Goal: Task Accomplishment & Management: Manage account settings

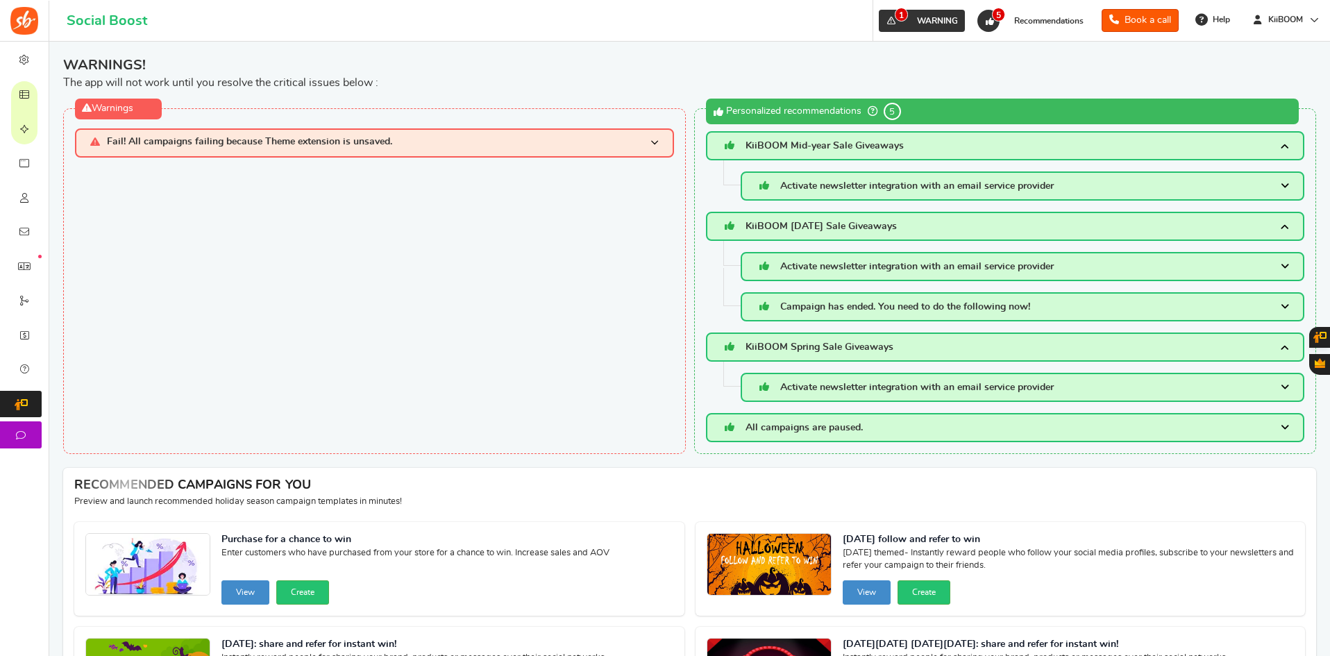
click at [918, 28] on link "1 WARNING" at bounding box center [922, 21] width 86 height 22
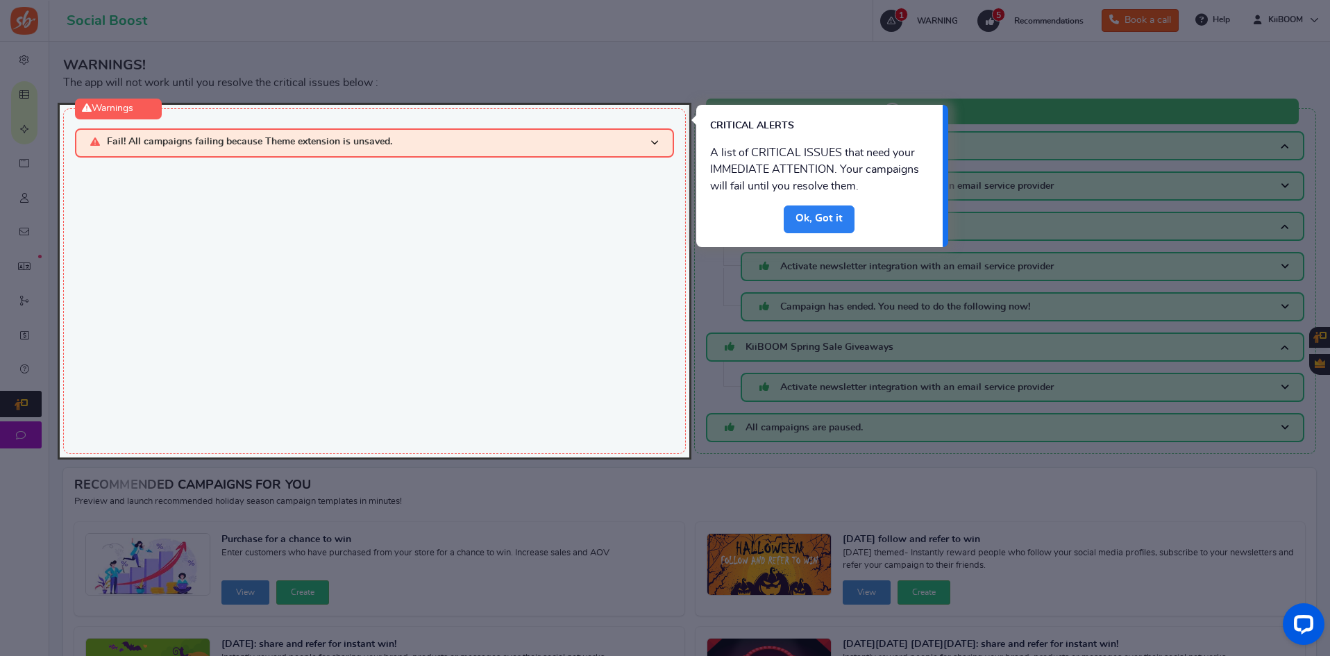
click at [825, 224] on link "Done" at bounding box center [819, 219] width 71 height 28
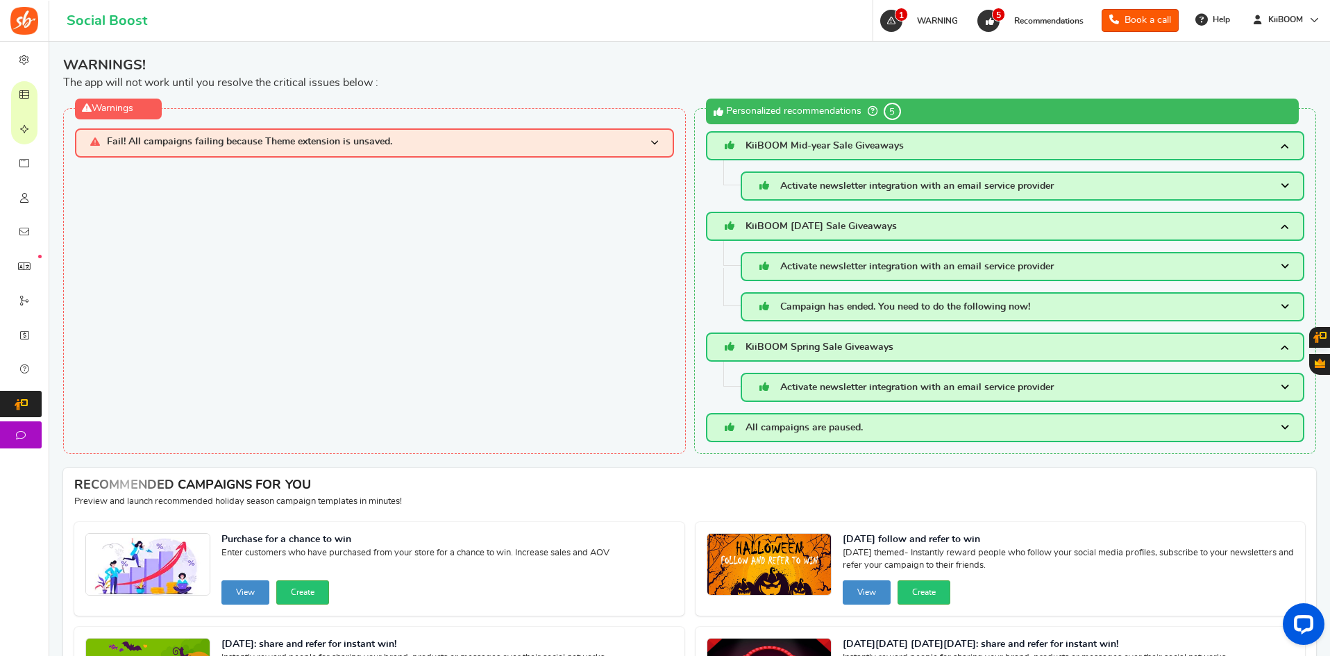
click at [283, 158] on div "Warnings Fail! All campaigns failing because Theme extension is unsaved. Please…" at bounding box center [374, 281] width 623 height 346
click at [275, 147] on span "Fail! All campaigns failing because Theme extension is unsaved." at bounding box center [249, 143] width 285 height 12
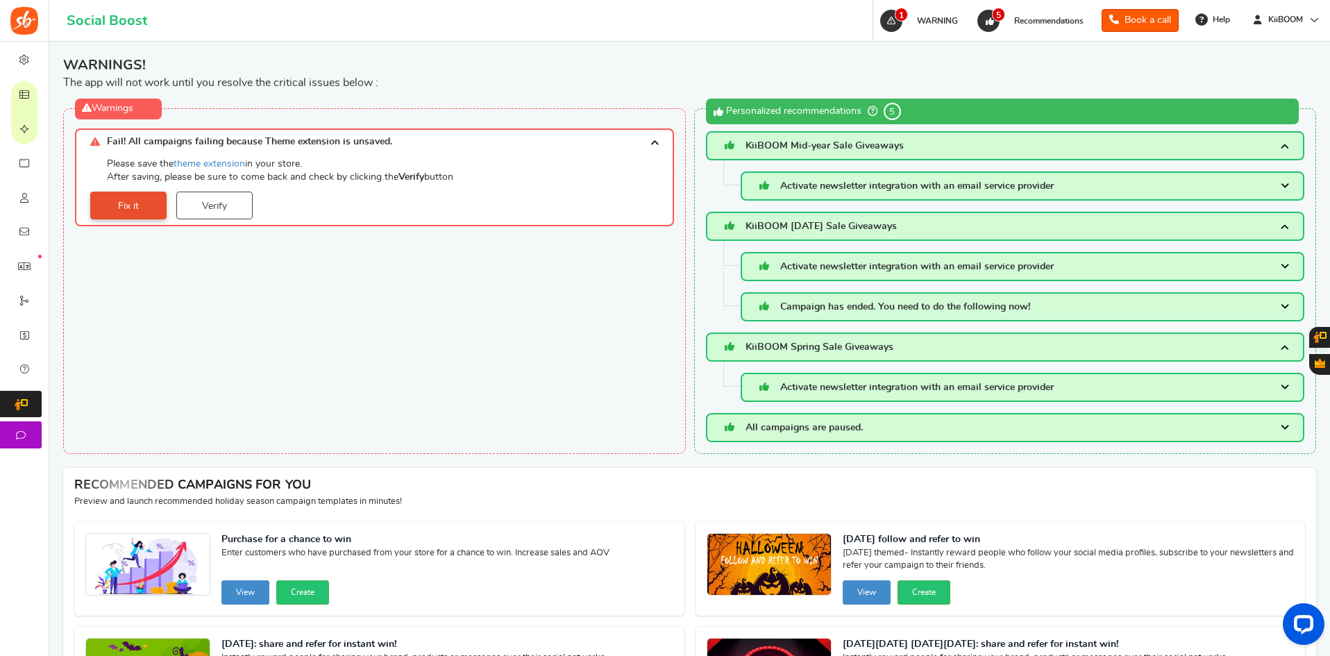
click at [121, 211] on link "Fix it" at bounding box center [128, 206] width 76 height 28
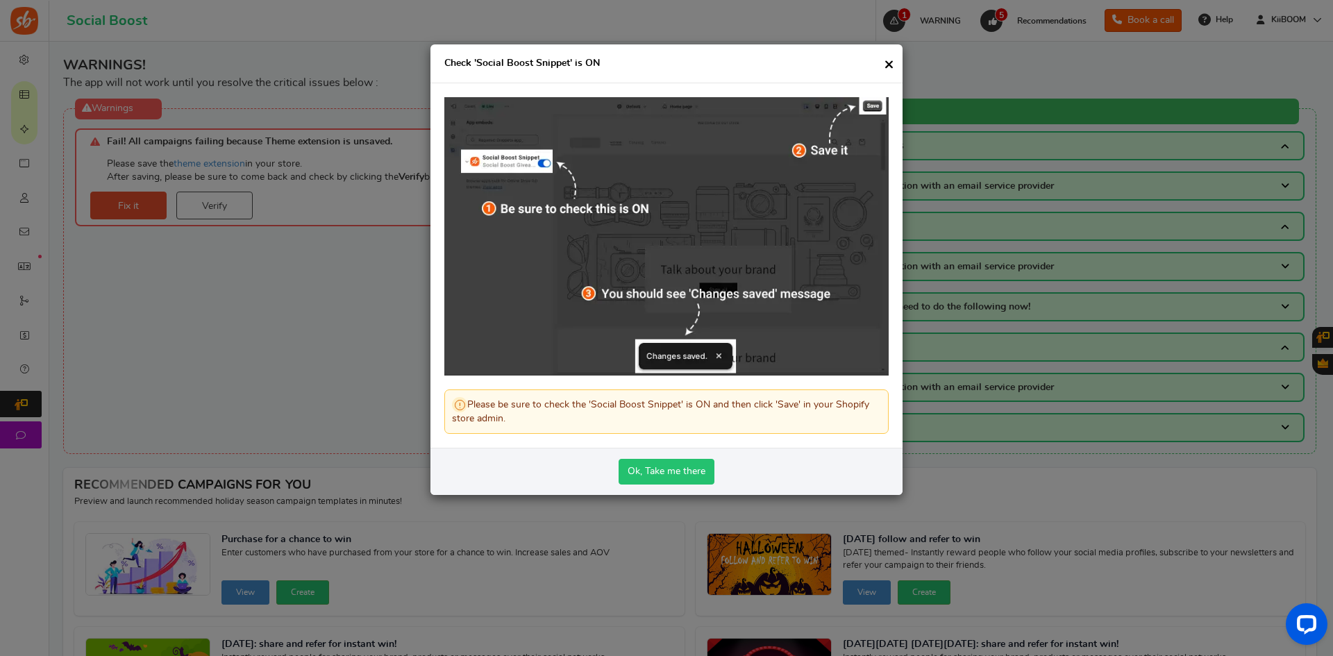
click at [678, 469] on link "Ok, Take me there" at bounding box center [667, 472] width 96 height 26
click at [883, 64] on h4 "Check 'Social Boost Snippet' is ON" at bounding box center [666, 63] width 472 height 39
click at [216, 203] on div "Check 'Social Boost Snippet' is ON Please be sure to check the 'Social Boost Sn…" at bounding box center [666, 328] width 1333 height 656
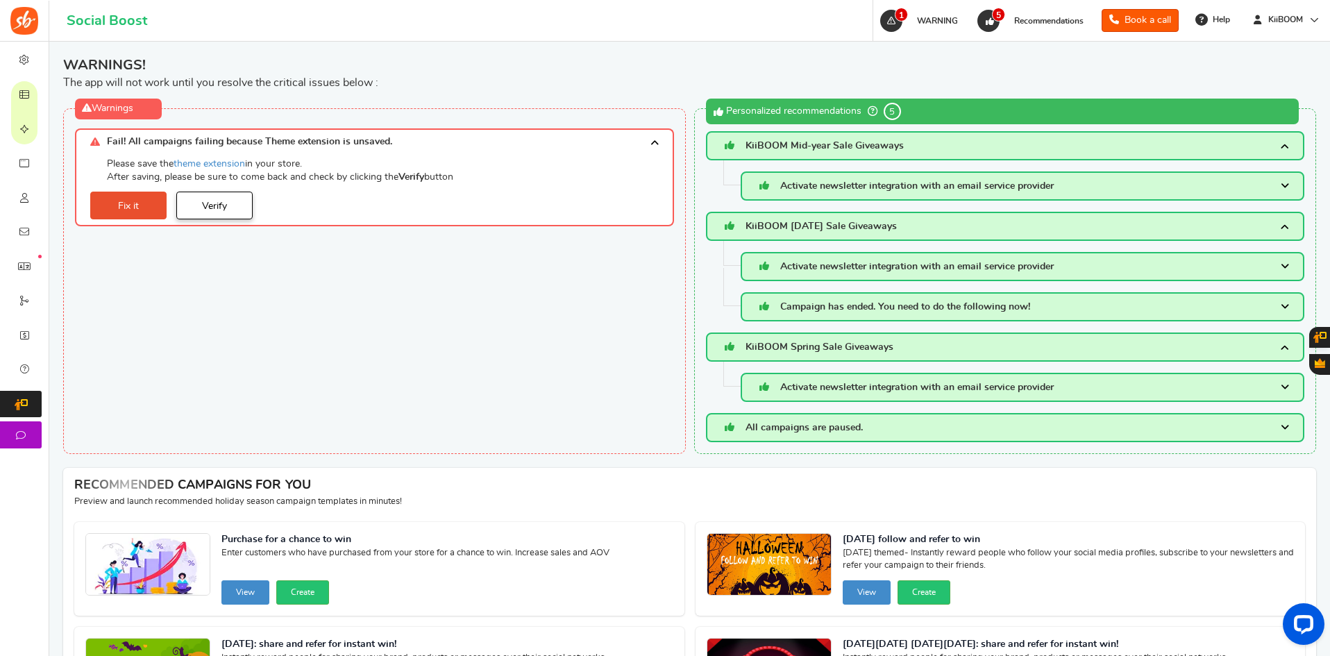
click at [211, 212] on link "Verify" at bounding box center [214, 206] width 76 height 28
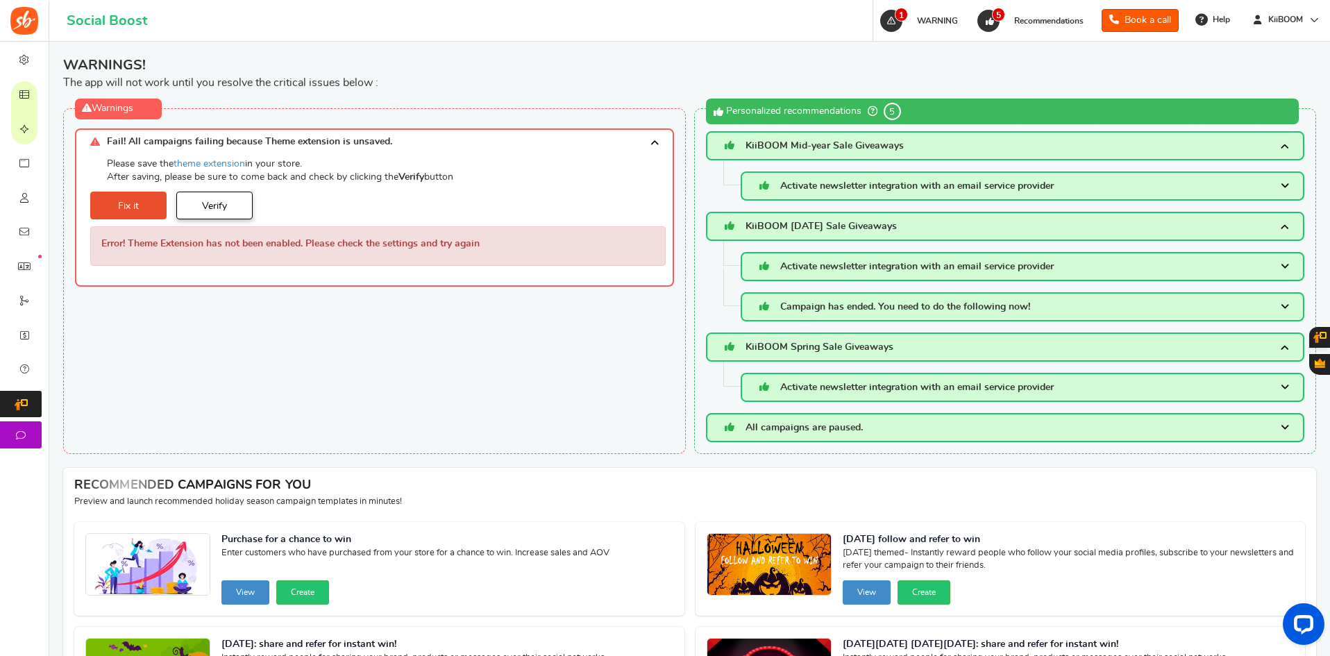
click at [208, 201] on link "Verify" at bounding box center [214, 206] width 76 height 28
click at [206, 209] on link "Verify" at bounding box center [214, 206] width 76 height 28
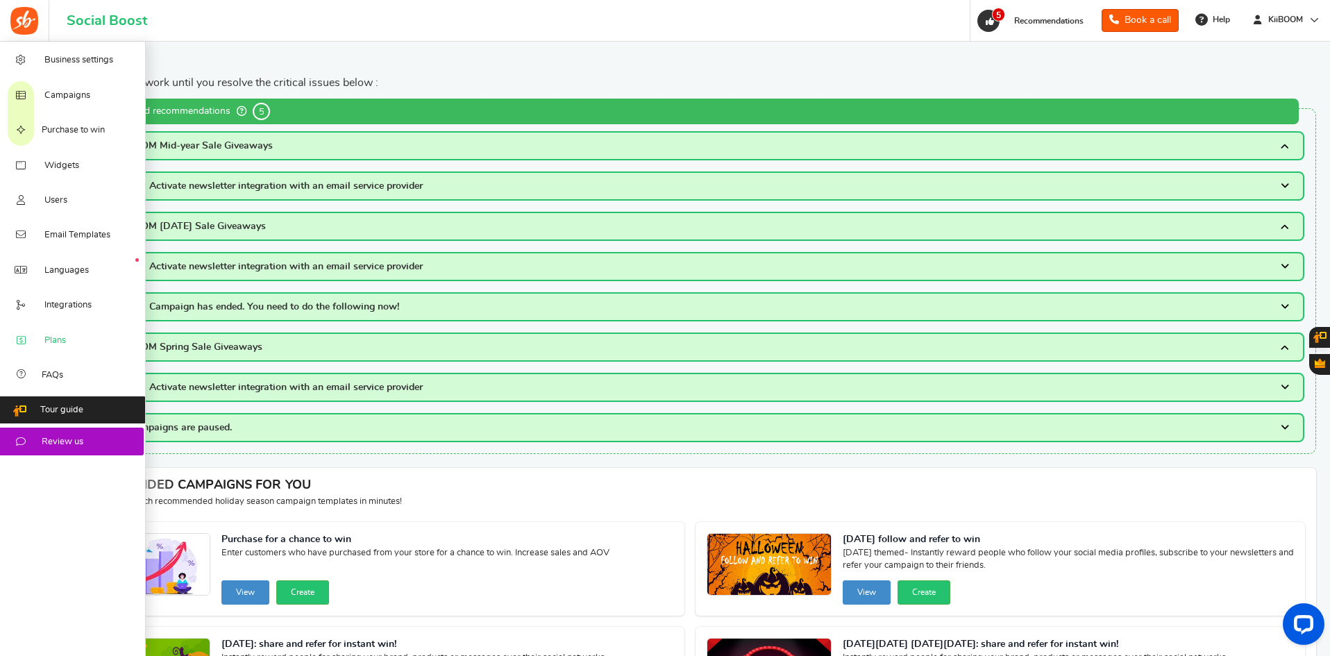
click at [66, 342] on span "Plans" at bounding box center [55, 341] width 22 height 12
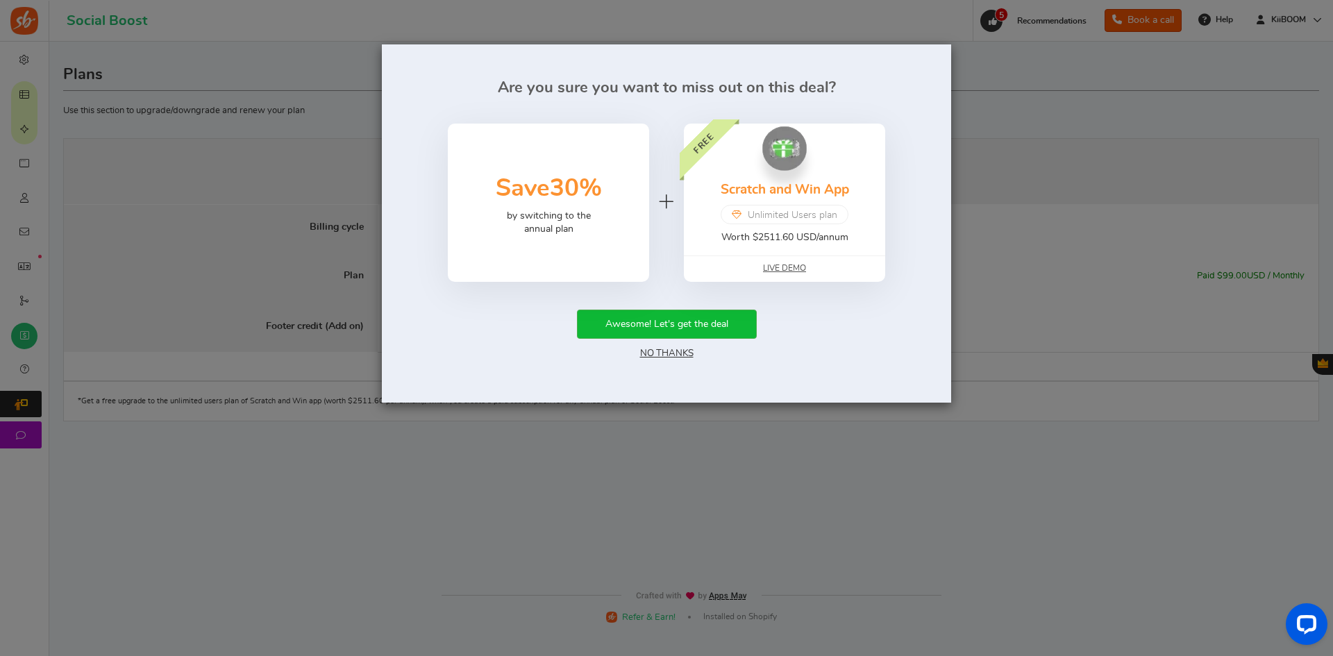
click at [1022, 106] on div "Are you sure you want to miss out on this deal? 50% Save 30% by switching to th…" at bounding box center [666, 328] width 1333 height 656
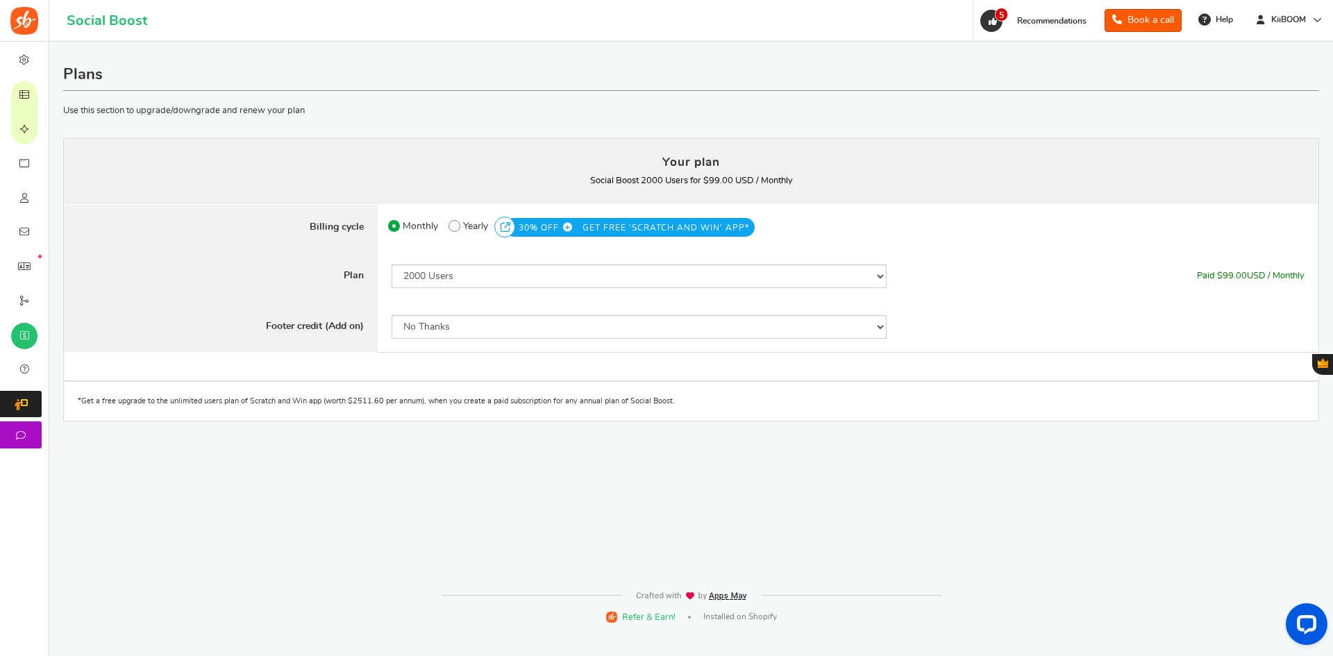
click at [557, 521] on div "Plans Your plan - Social Boost 2000 Users : $99.00 USD / Monthly Coupon [[]] Us…" at bounding box center [691, 319] width 1263 height 527
